Goal: Navigation & Orientation: Find specific page/section

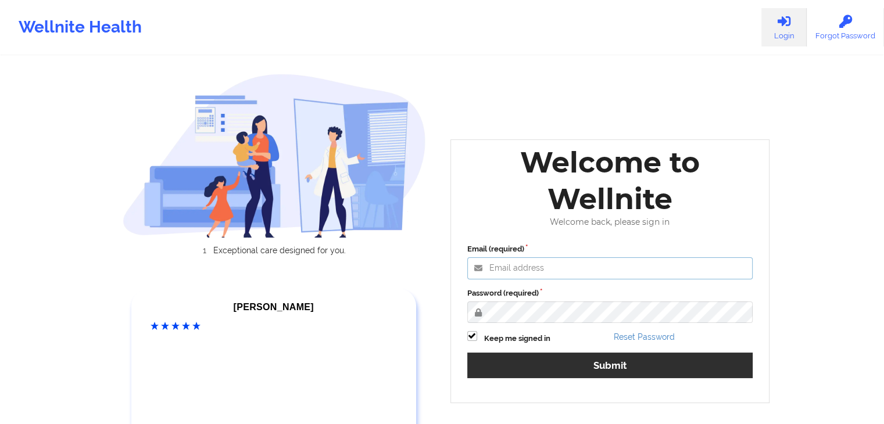
type input "[PERSON_NAME][EMAIL_ADDRESS][DOMAIN_NAME]"
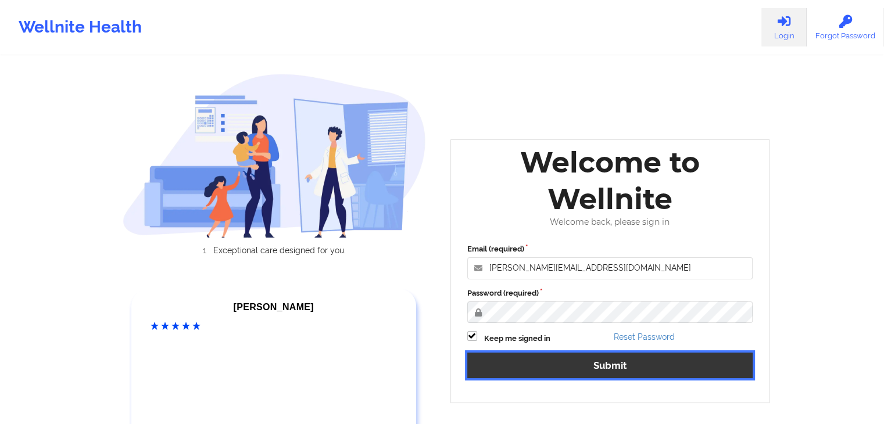
click at [641, 362] on button "Submit" at bounding box center [610, 365] width 286 height 25
